Goal: Find specific page/section: Find specific page/section

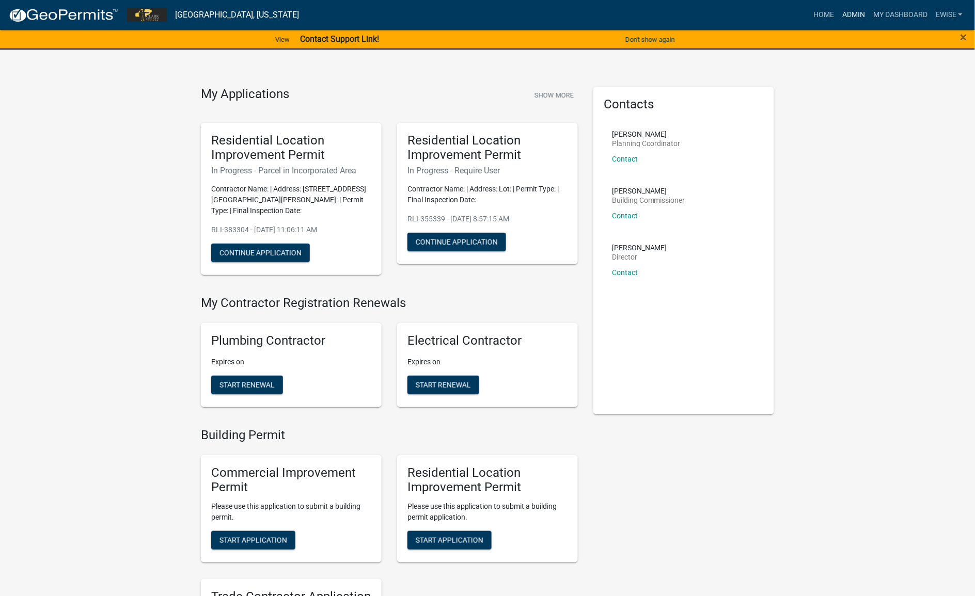
click at [853, 17] on link "Admin" at bounding box center [853, 15] width 31 height 20
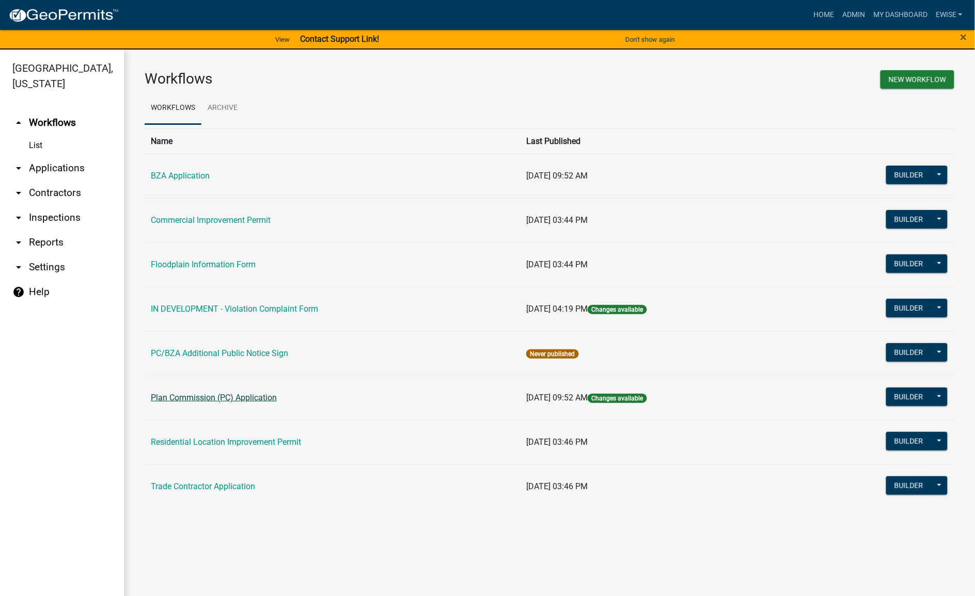
click at [257, 394] on link "Plan Commission (PC) Application" at bounding box center [214, 398] width 126 height 10
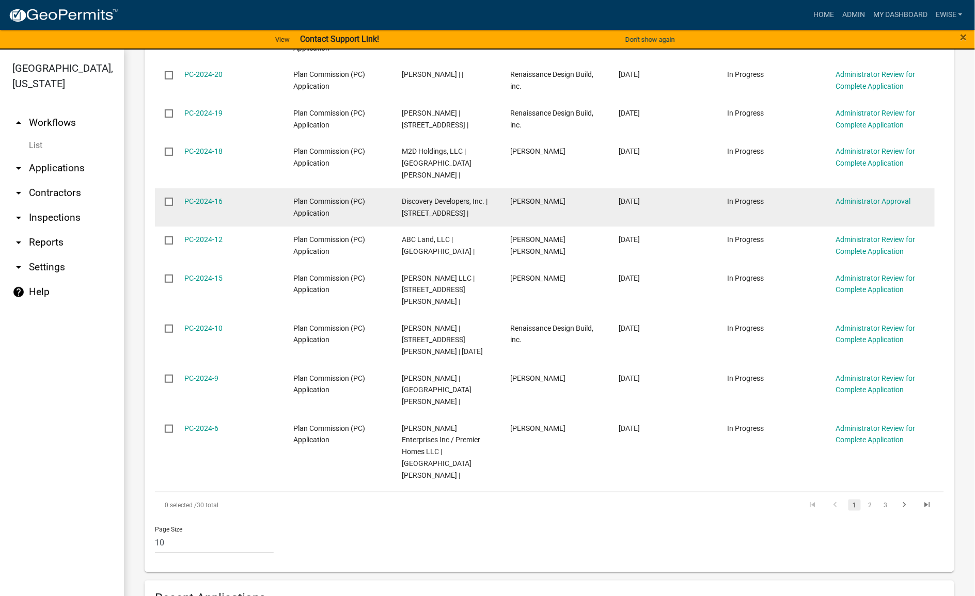
scroll to position [559, 0]
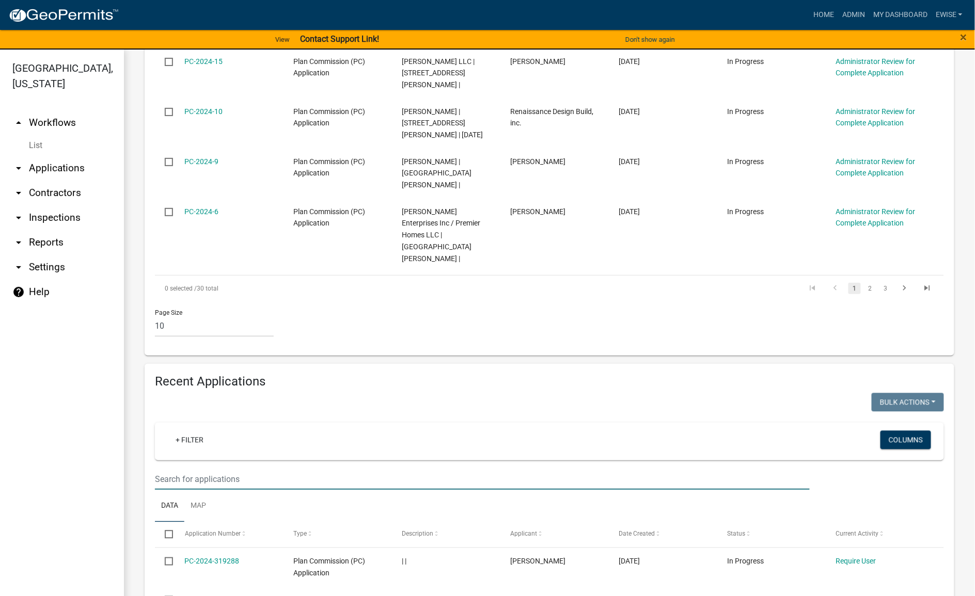
click at [282, 469] on input "text" at bounding box center [482, 479] width 655 height 21
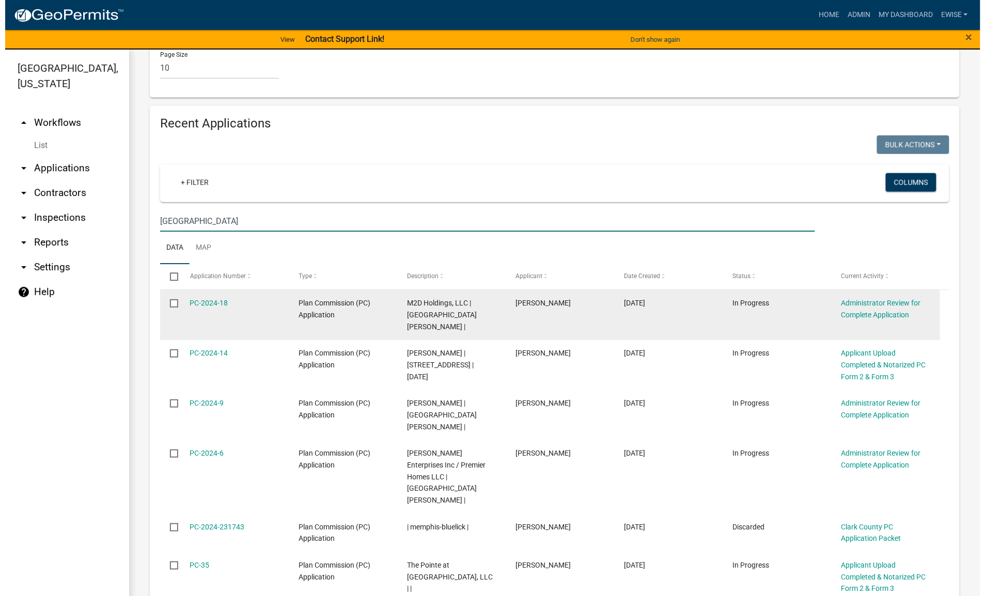
scroll to position [882, 0]
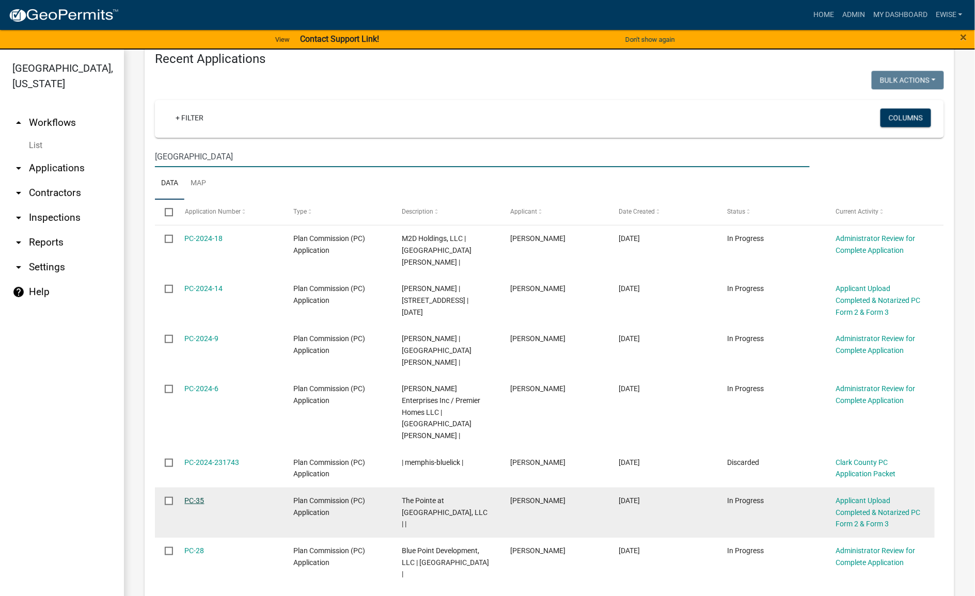
type input "memphis"
click at [199, 497] on link "PC-35" at bounding box center [195, 501] width 20 height 8
